Goal: Task Accomplishment & Management: Manage account settings

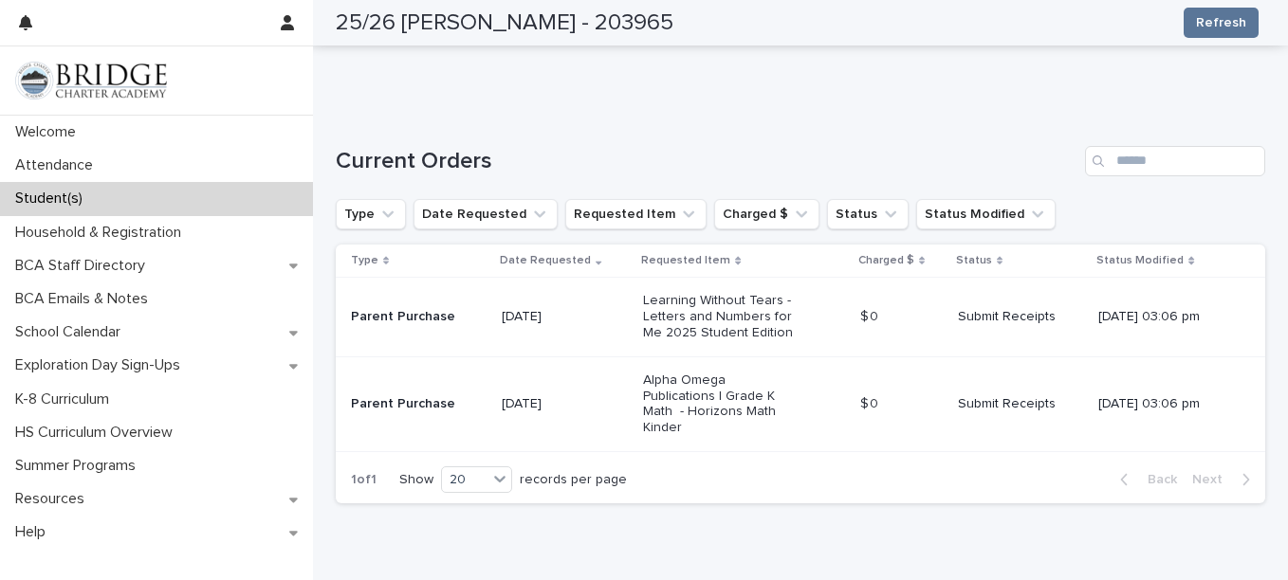
scroll to position [373, 0]
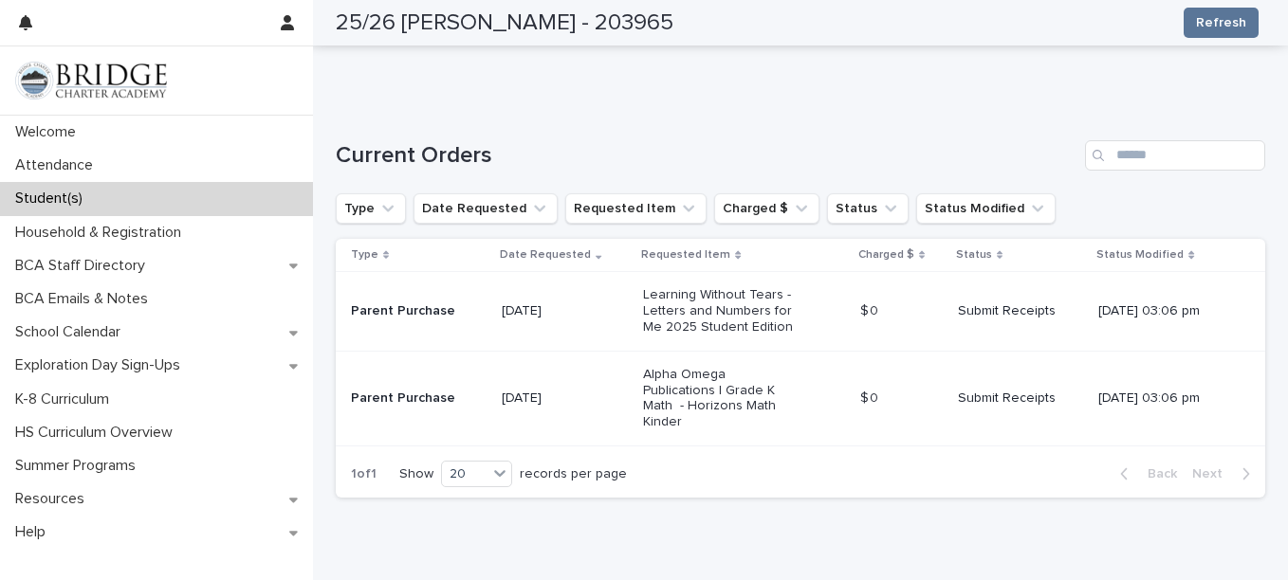
click at [718, 330] on p "Learning Without Tears - Letters and Numbers for Me 2025 Student Edition" at bounding box center [722, 310] width 158 height 47
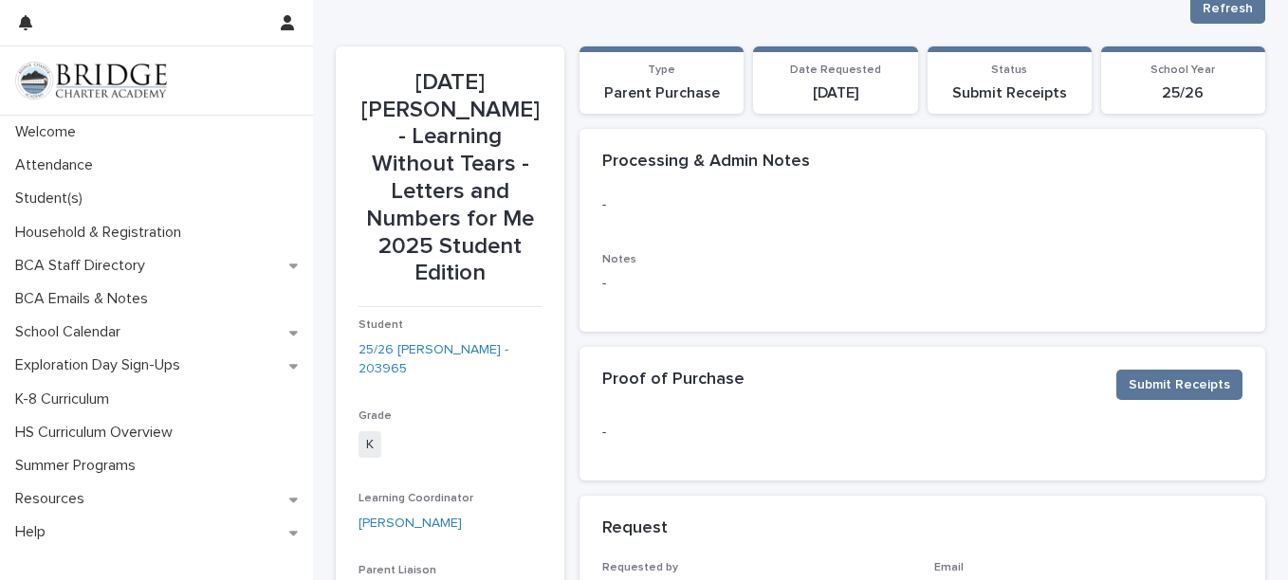
scroll to position [46, 0]
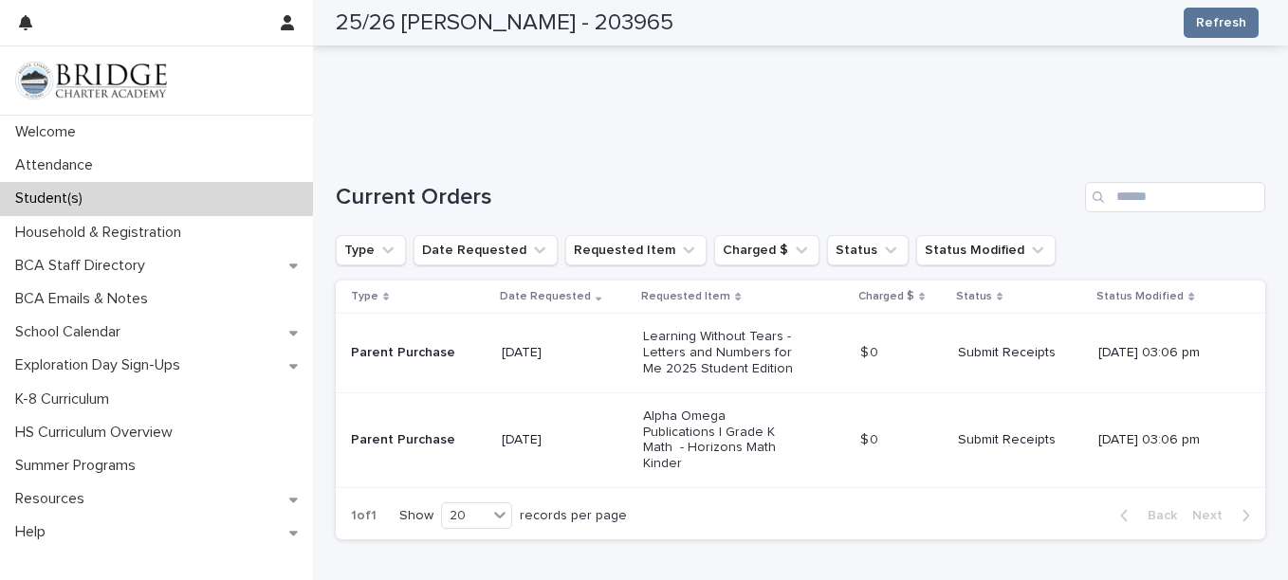
scroll to position [332, 0]
click at [776, 435] on div "Alpha Omega Publications | Grade K Math - Horizons Math Kinder" at bounding box center [743, 439] width 201 height 79
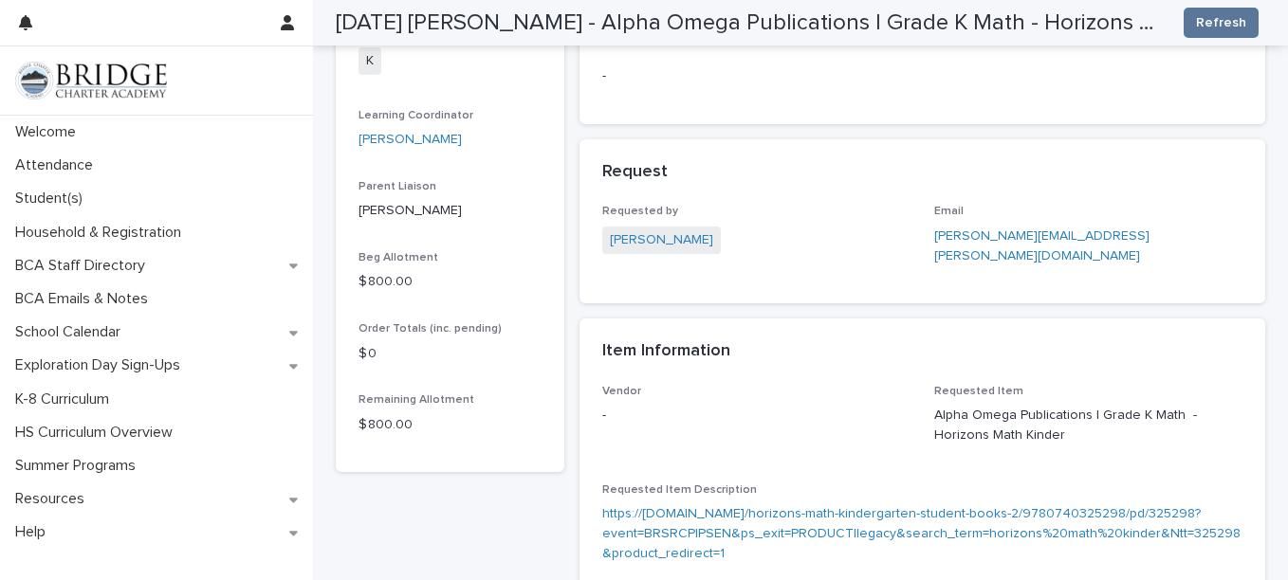
scroll to position [402, 0]
click at [748, 517] on p "https://[DOMAIN_NAME]/horizons-math-kindergarten-student-books-2/9780740325298/…" at bounding box center [922, 534] width 640 height 59
click at [745, 527] on link "https://[DOMAIN_NAME]/horizons-math-kindergarten-student-books-2/9780740325298/…" at bounding box center [921, 534] width 638 height 53
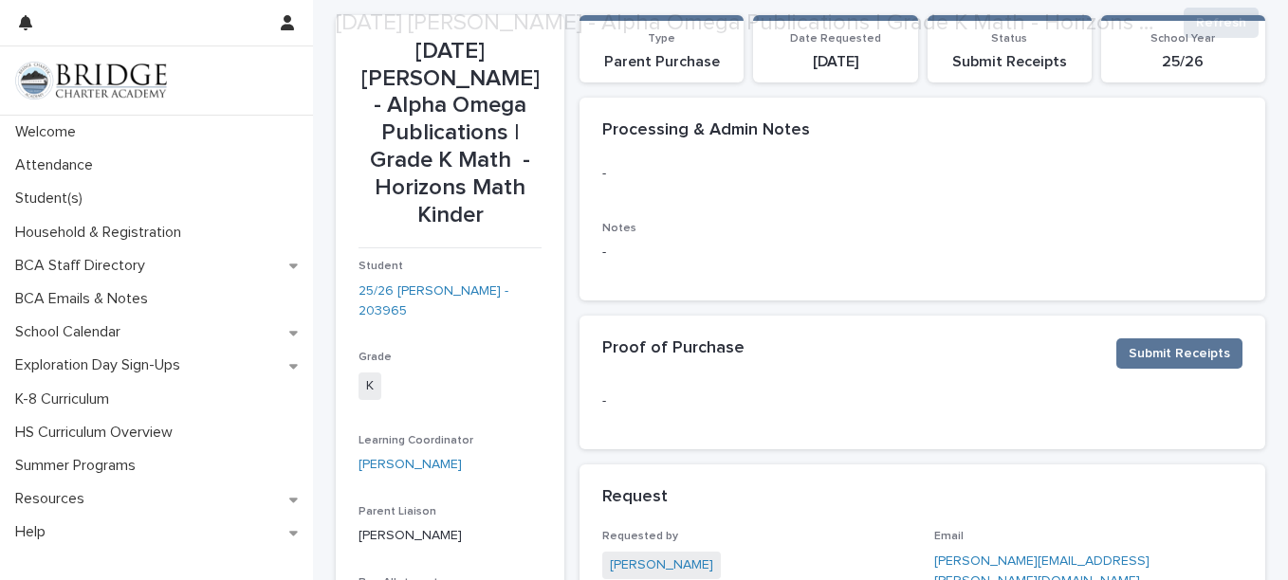
scroll to position [78, 0]
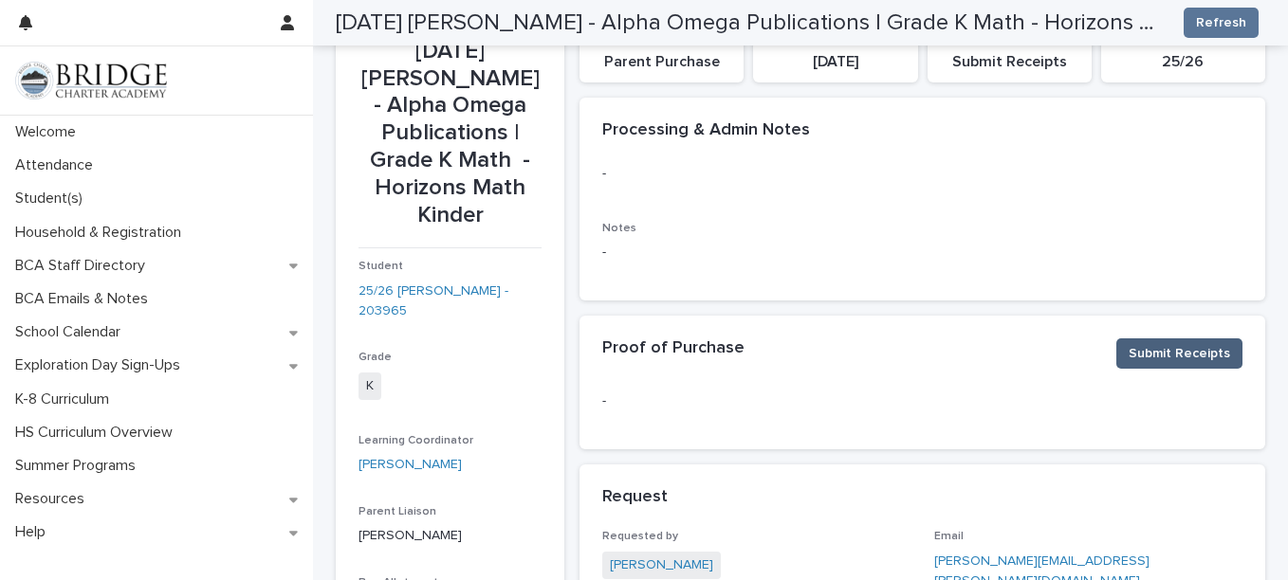
click at [1141, 356] on span "Submit Receipts" at bounding box center [1178, 353] width 101 height 19
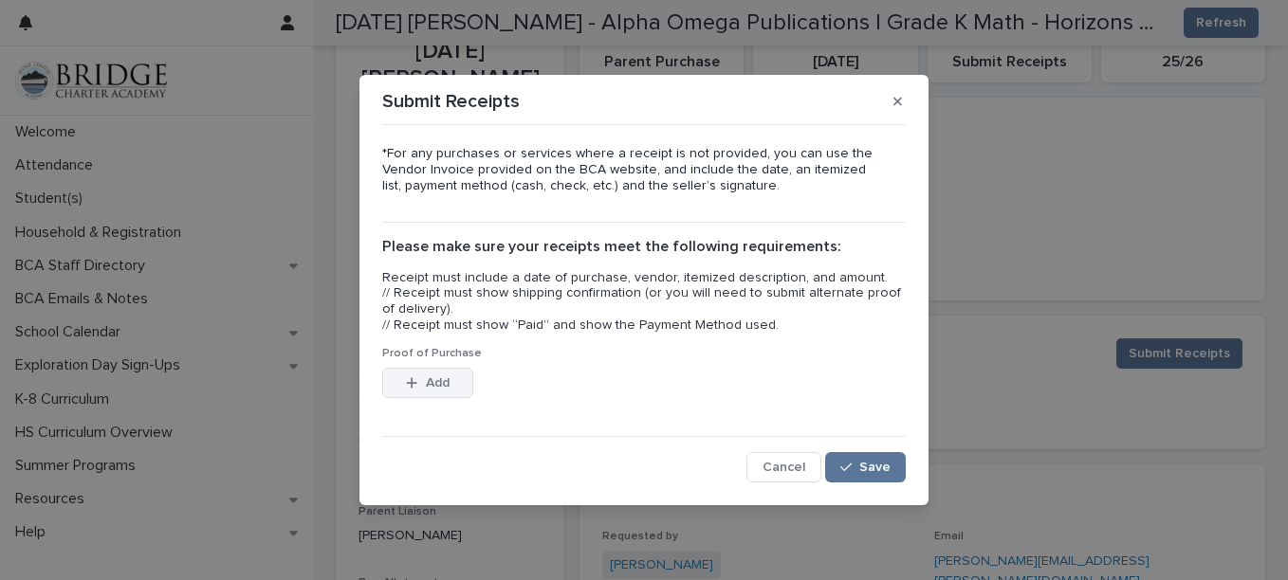
click at [456, 379] on button "Add" at bounding box center [427, 383] width 91 height 30
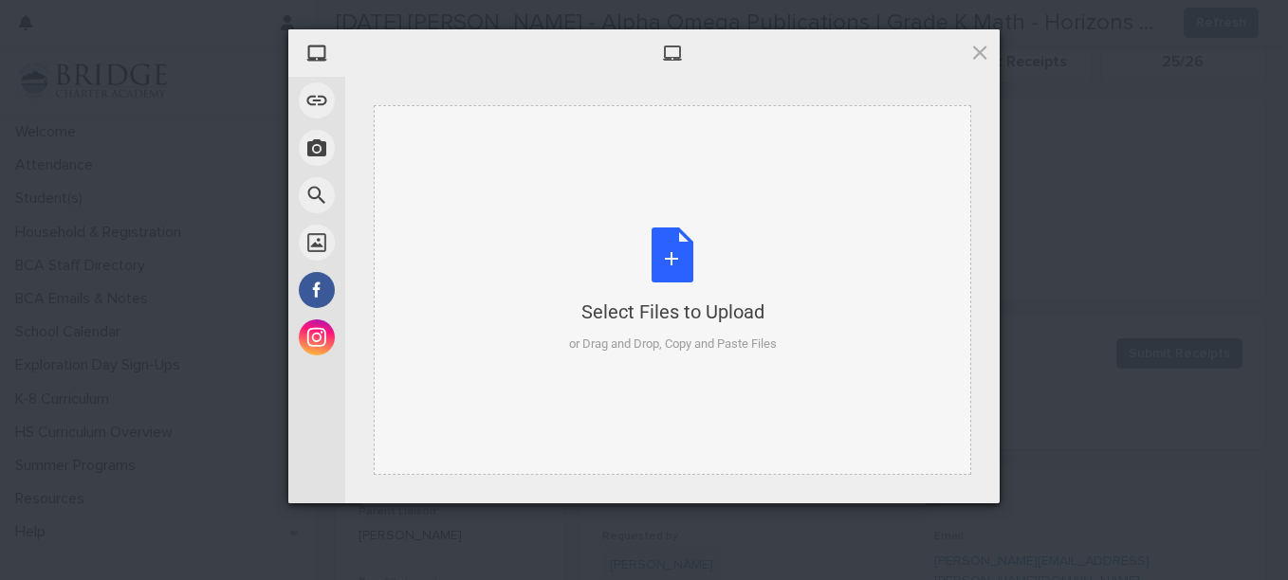
click at [635, 273] on div "Select Files to Upload or Drag and Drop, Copy and Paste Files" at bounding box center [673, 291] width 208 height 126
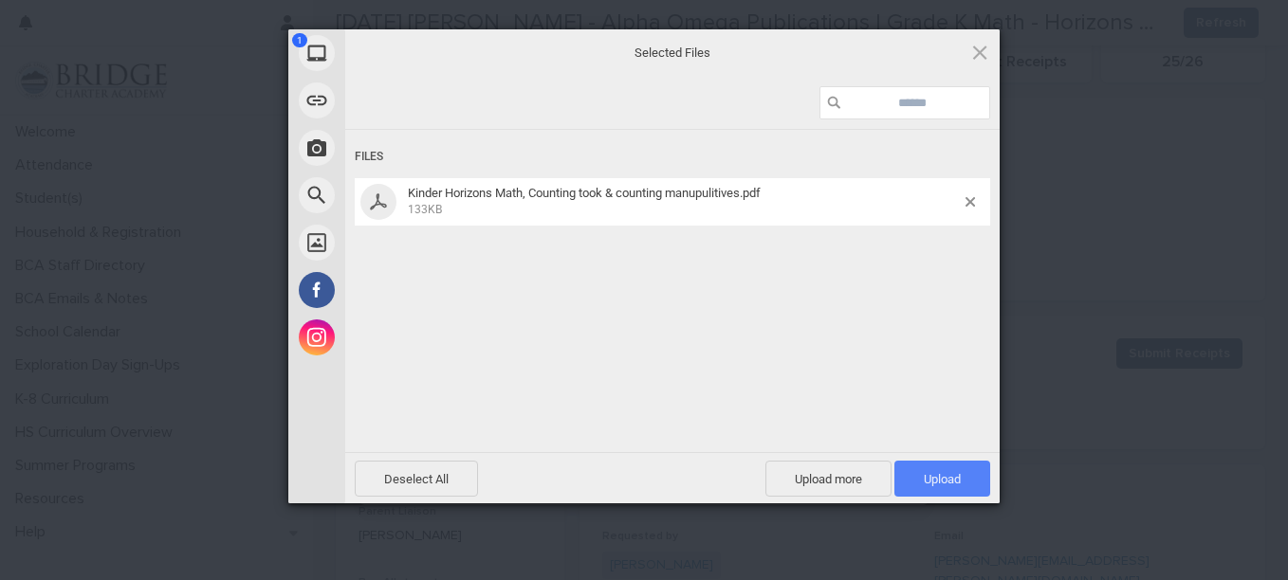
click at [924, 469] on span "Upload 1" at bounding box center [942, 479] width 96 height 36
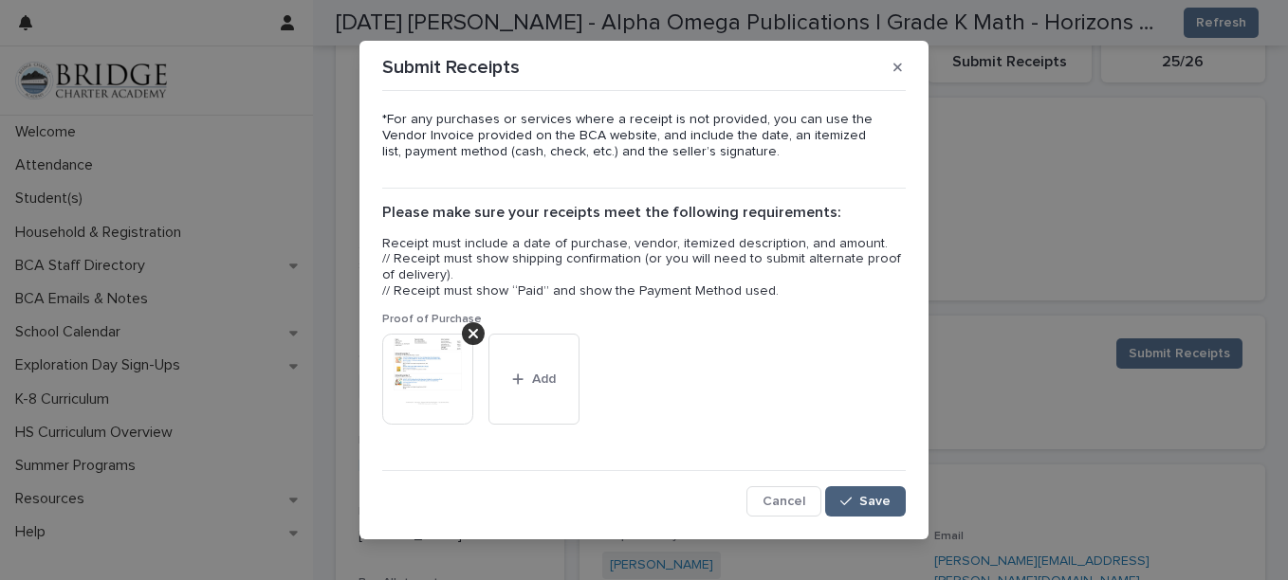
click at [881, 503] on span "Save" at bounding box center [874, 501] width 31 height 13
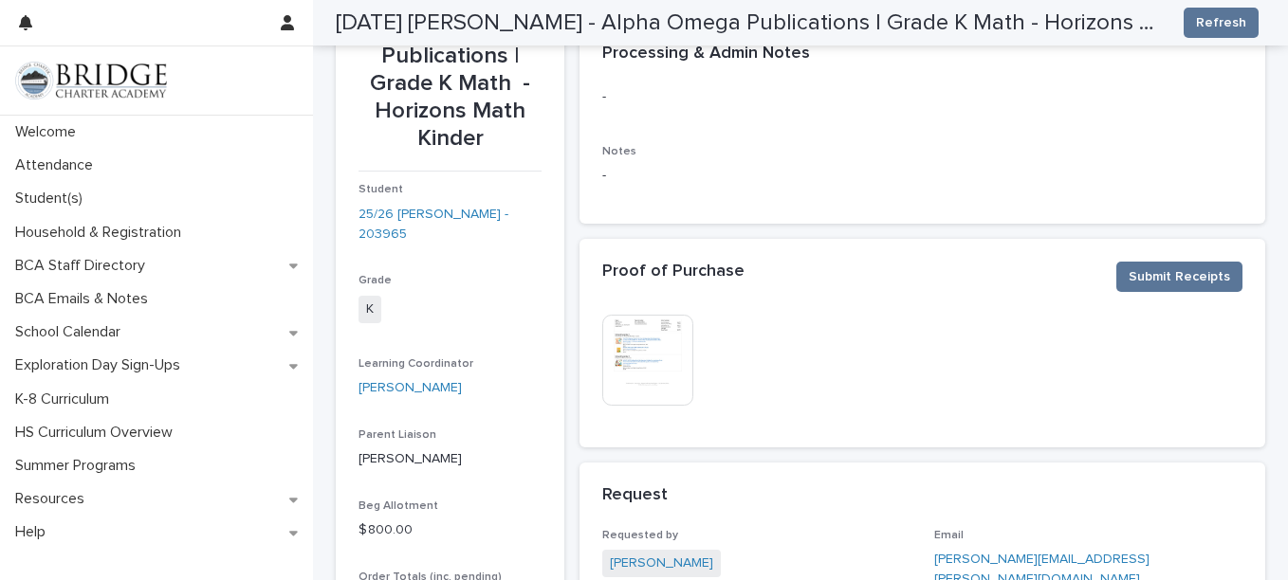
scroll to position [0, 0]
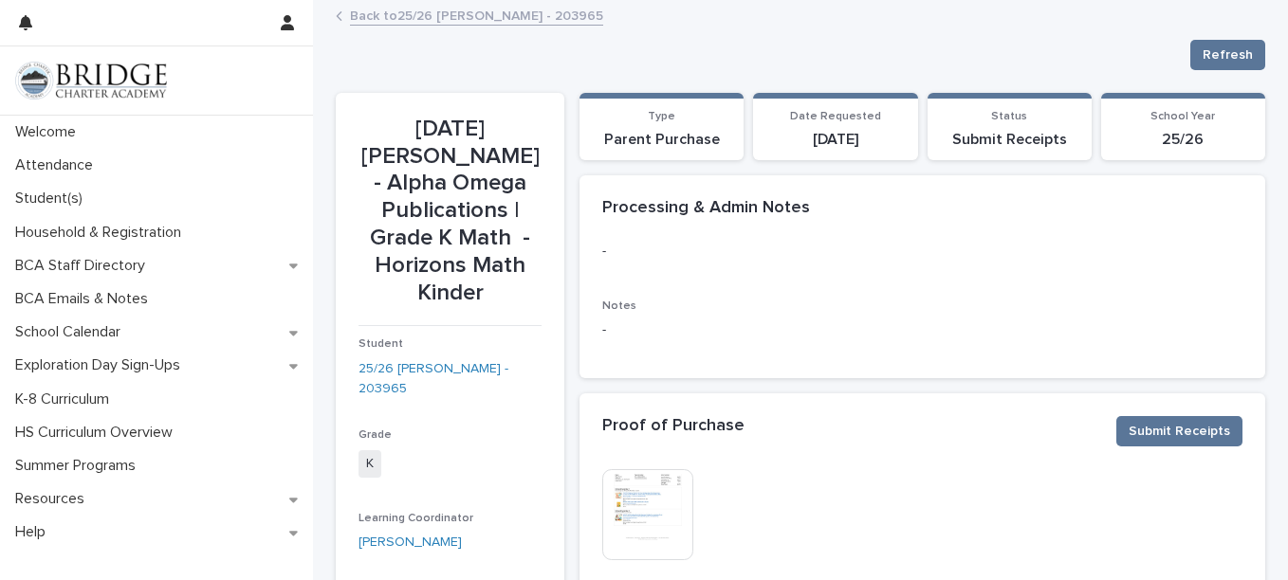
click at [500, 18] on link "Back to 25/26 [PERSON_NAME] - 203965" at bounding box center [476, 15] width 253 height 22
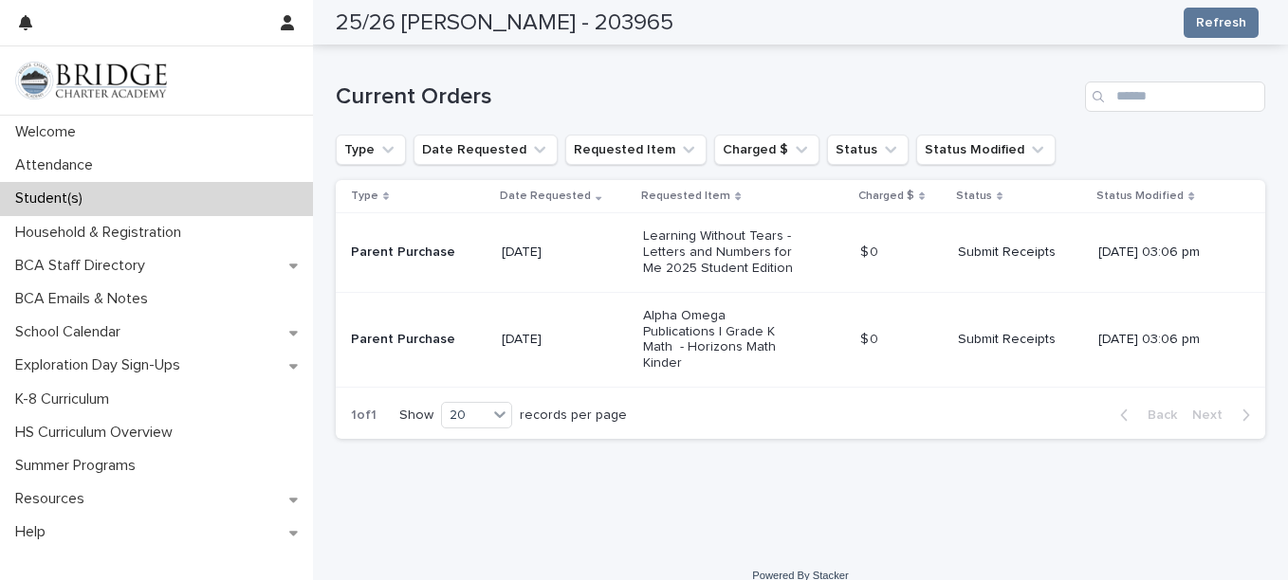
scroll to position [432, 0]
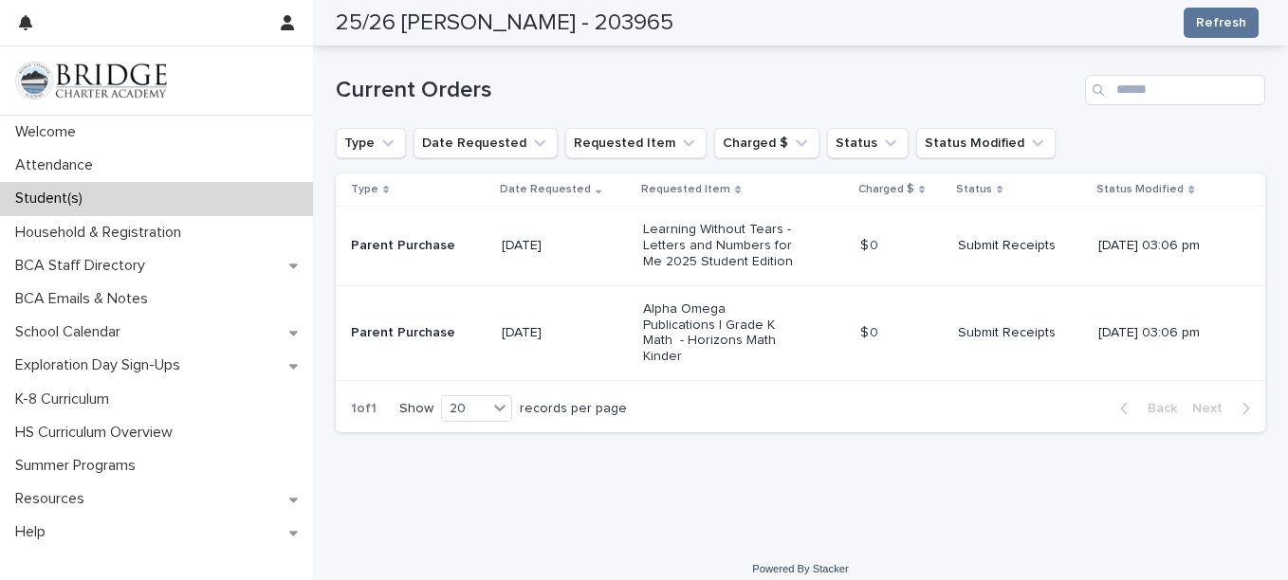
click at [585, 330] on p "[DATE]" at bounding box center [565, 333] width 126 height 16
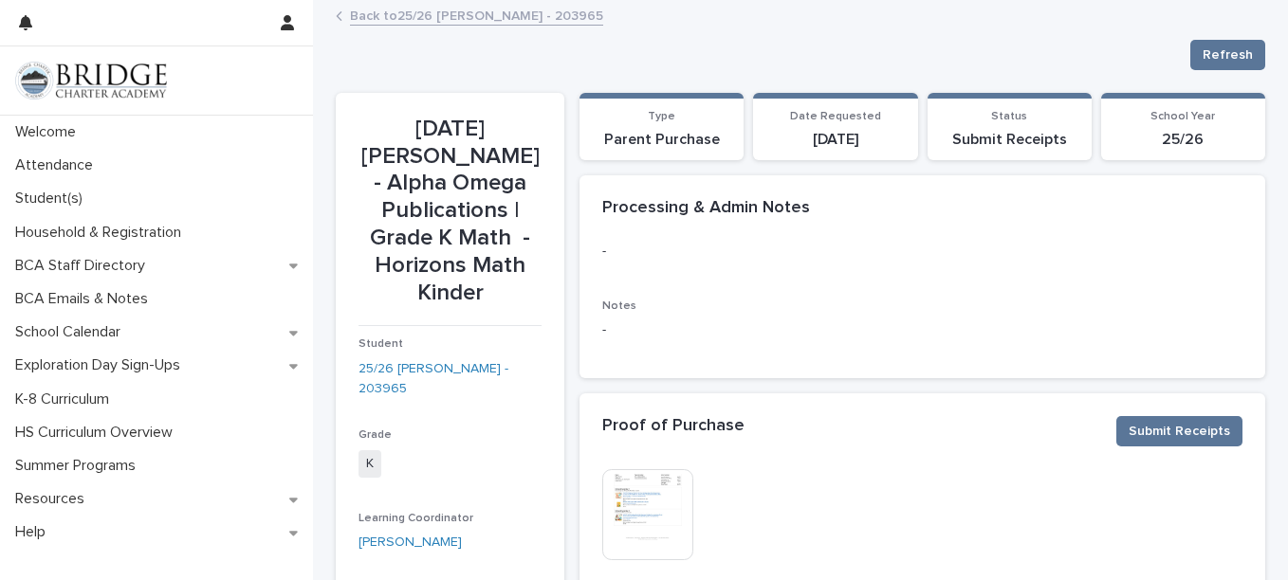
click at [442, 18] on link "Back to 25/26 [PERSON_NAME] - 203965" at bounding box center [476, 15] width 253 height 22
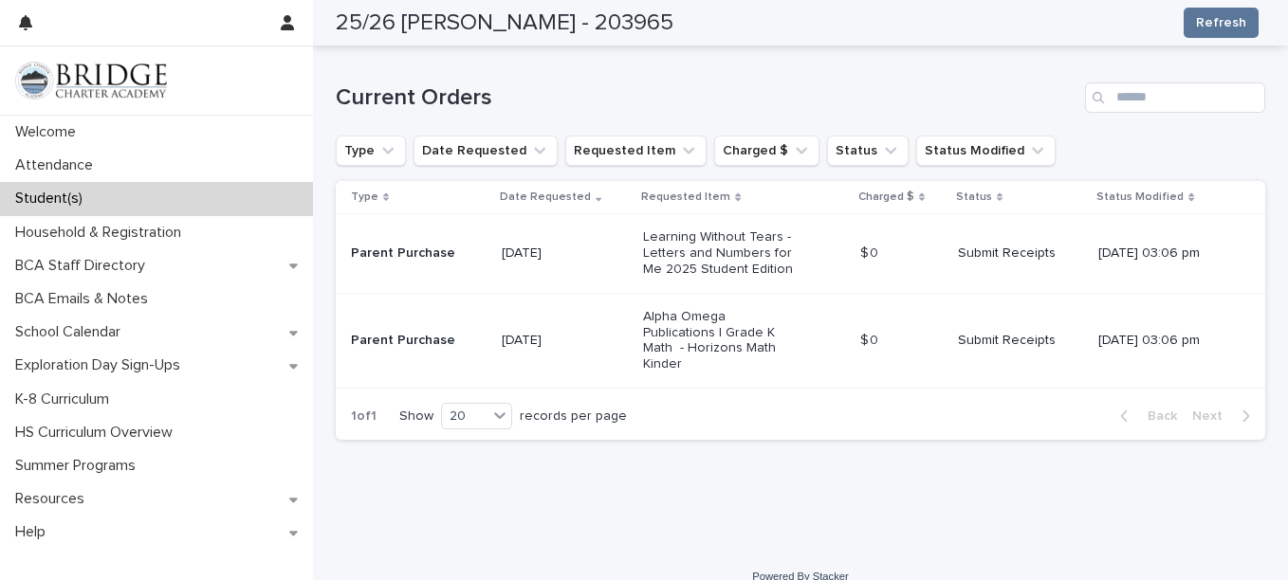
scroll to position [433, 0]
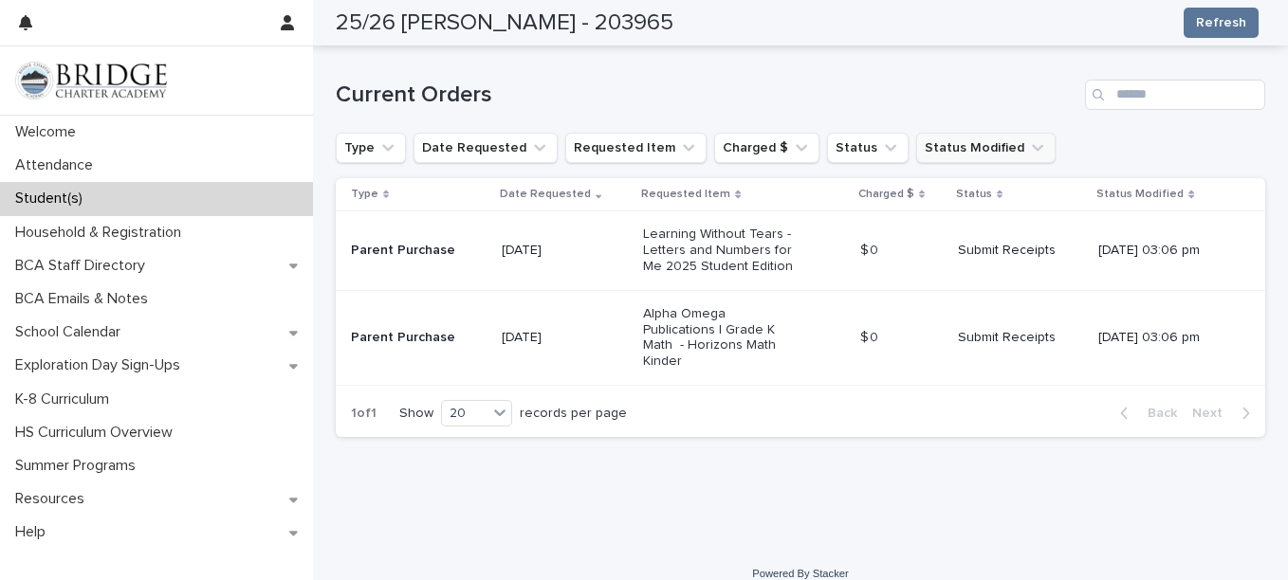
click at [929, 150] on button "Status Modified" at bounding box center [985, 148] width 139 height 30
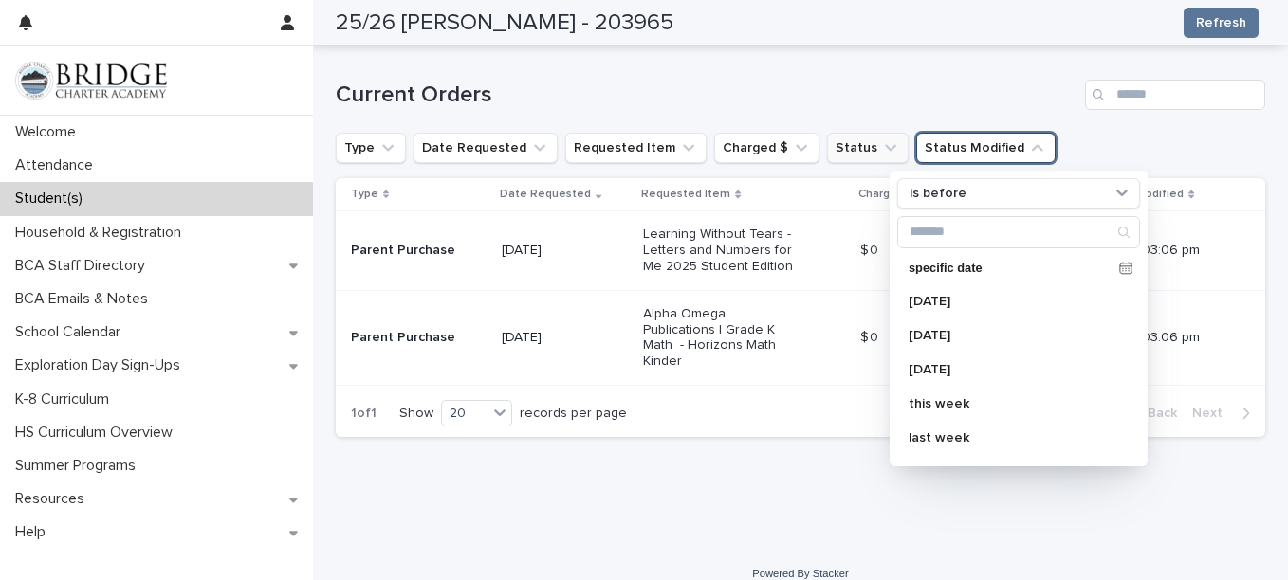
click at [844, 153] on button "Status" at bounding box center [868, 148] width 82 height 30
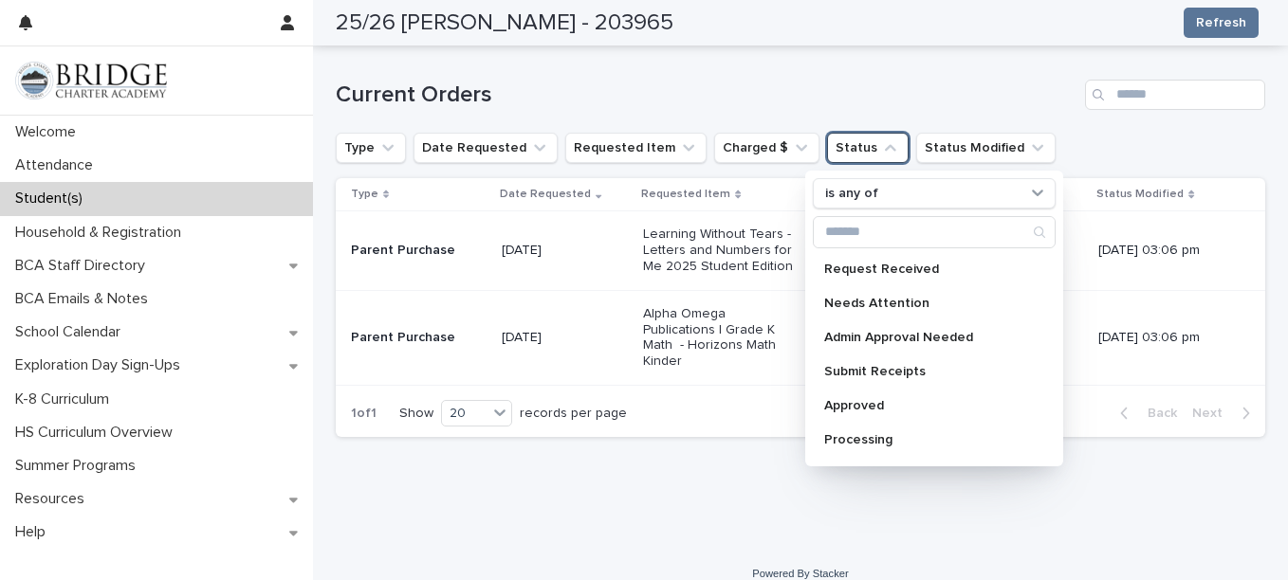
click at [844, 153] on button "Status" at bounding box center [868, 148] width 82 height 30
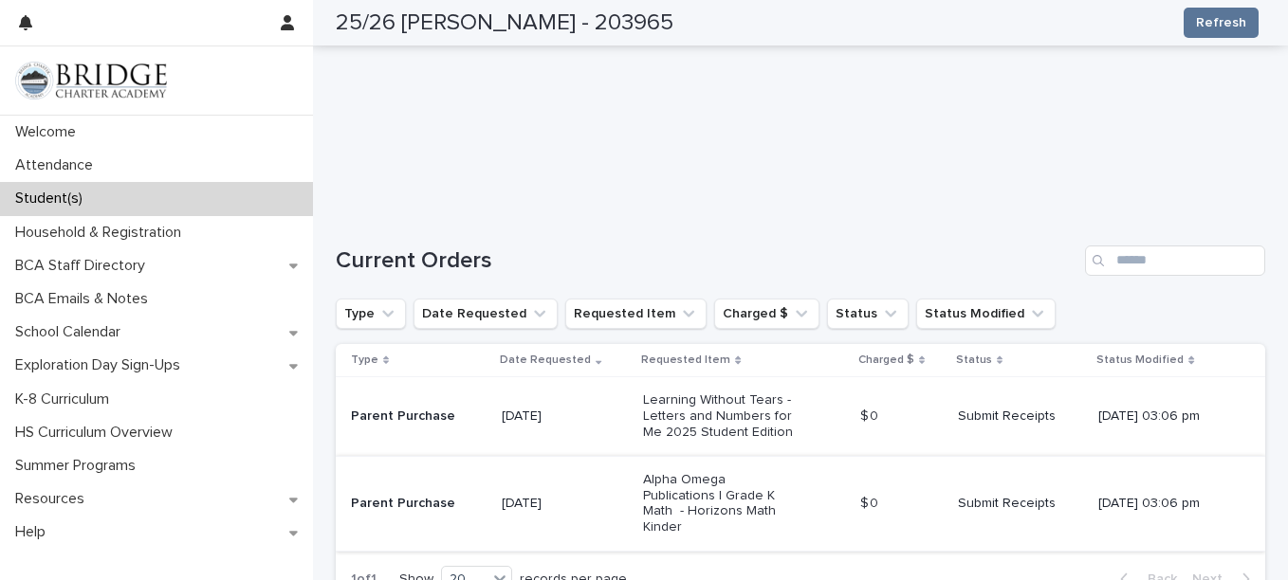
scroll to position [262, 0]
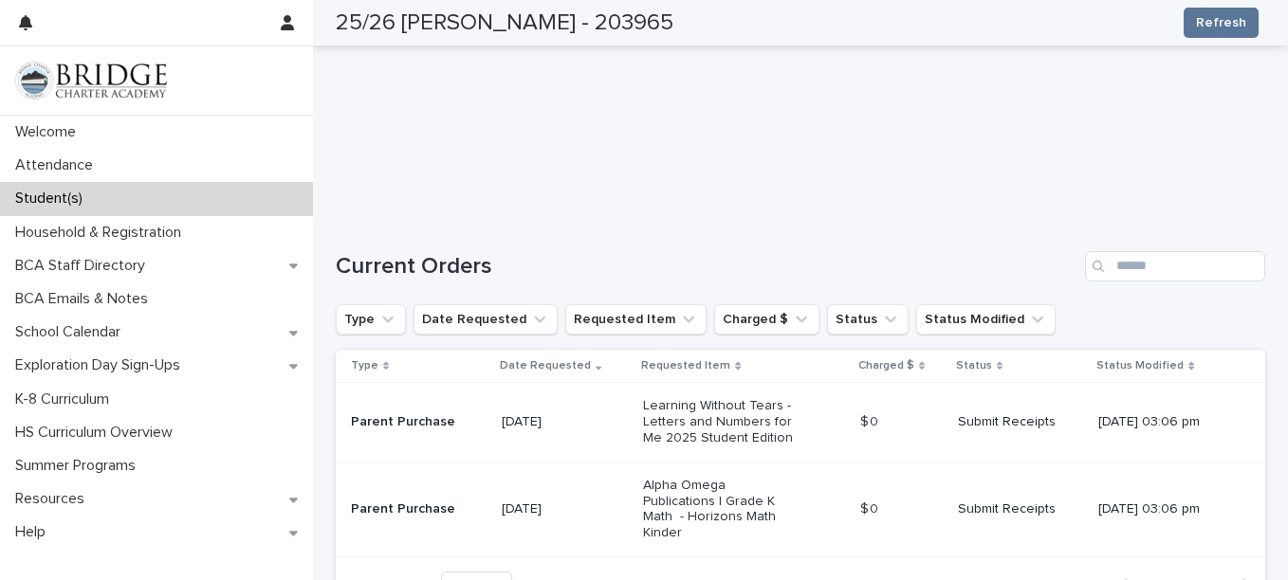
click at [827, 304] on button "Status" at bounding box center [868, 319] width 82 height 30
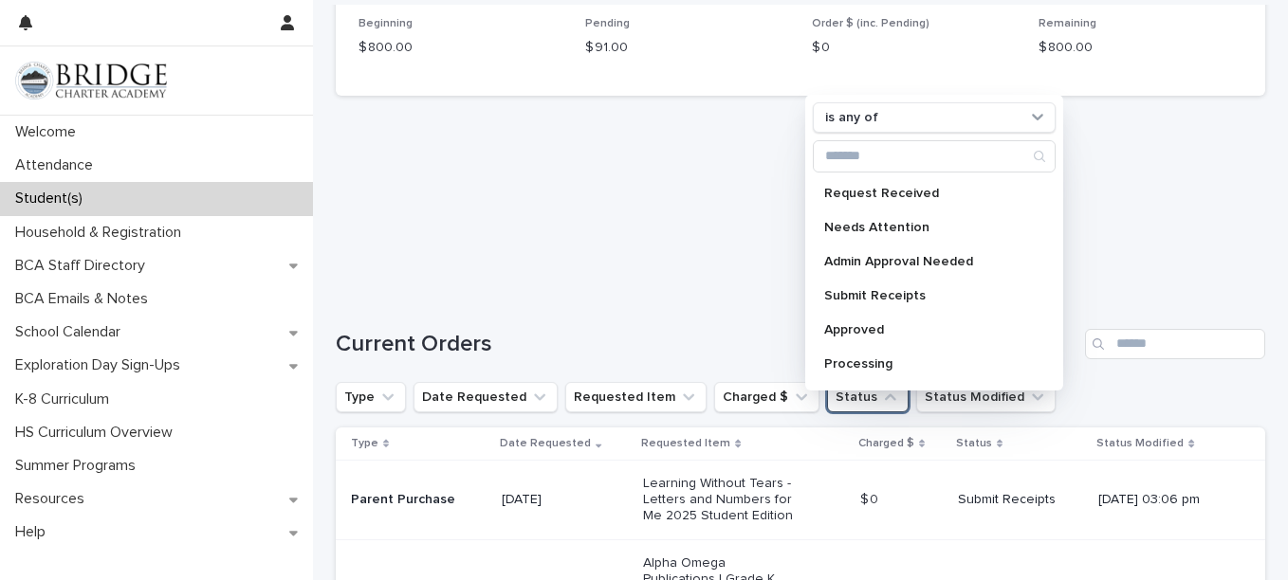
scroll to position [232, 0]
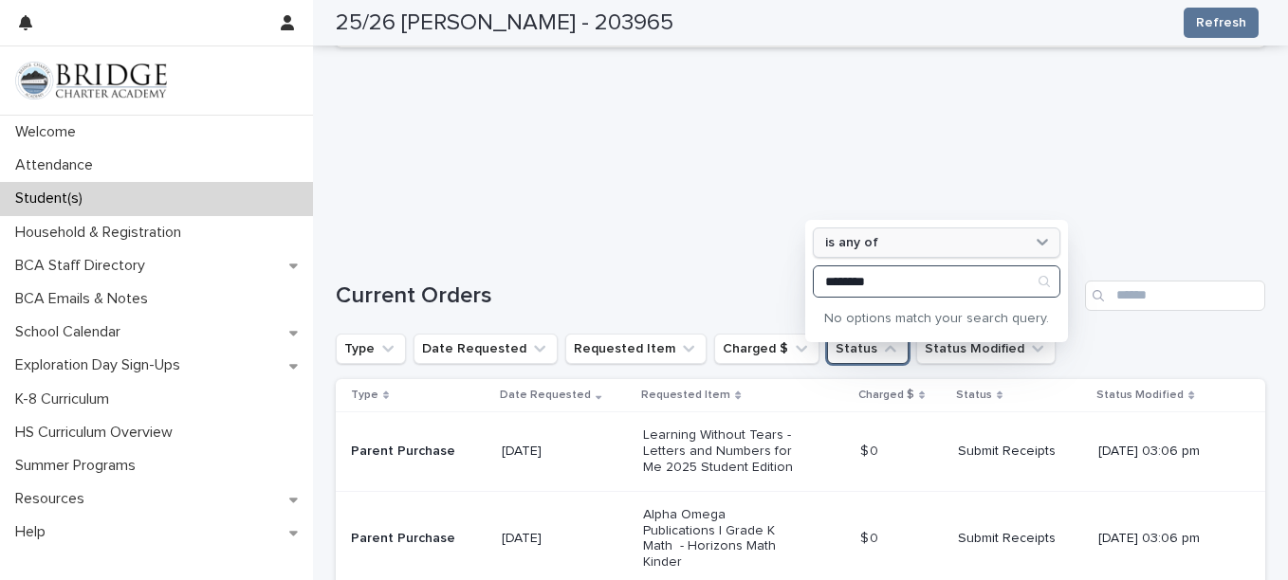
type input "********"
